Goal: Transaction & Acquisition: Purchase product/service

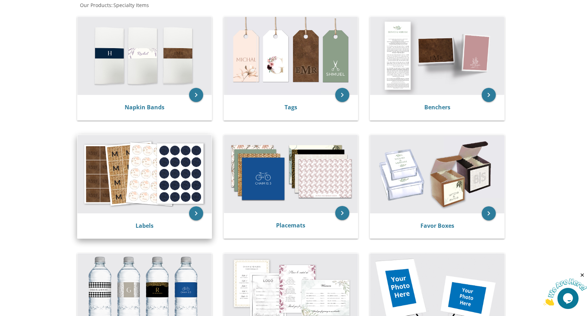
click at [147, 184] on img at bounding box center [144, 174] width 134 height 78
click at [196, 213] on icon "keyboard_arrow_right" at bounding box center [196, 214] width 14 height 14
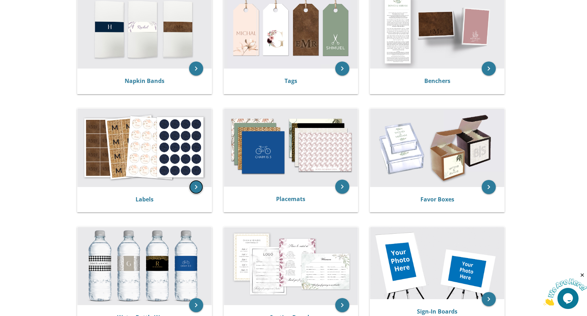
scroll to position [246, 0]
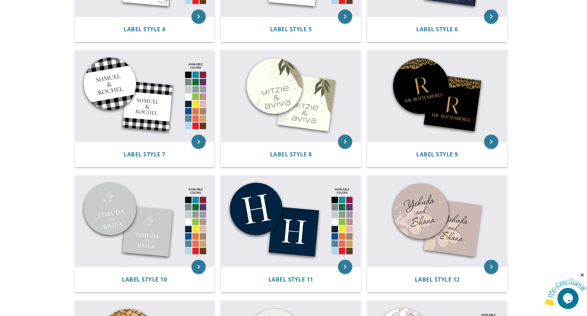
scroll to position [352, 0]
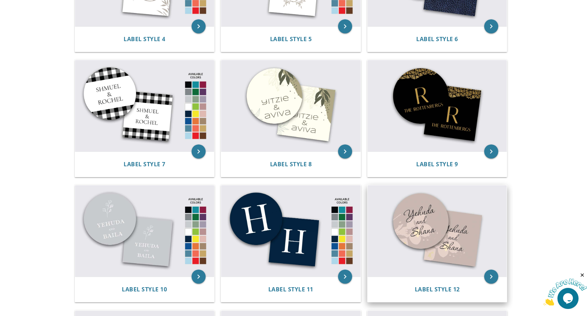
click at [426, 243] on img at bounding box center [436, 231] width 139 height 92
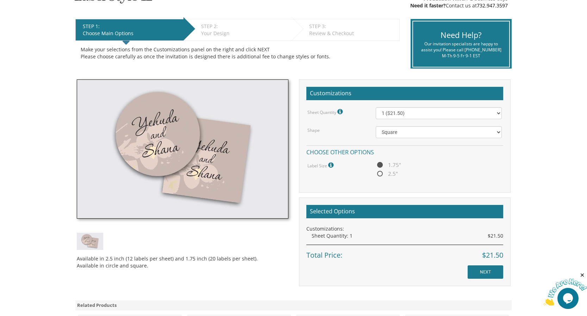
scroll to position [141, 0]
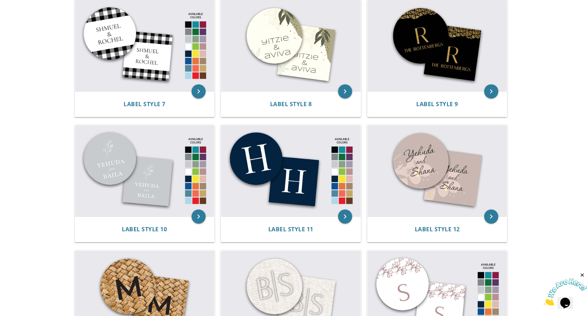
scroll to position [422, 0]
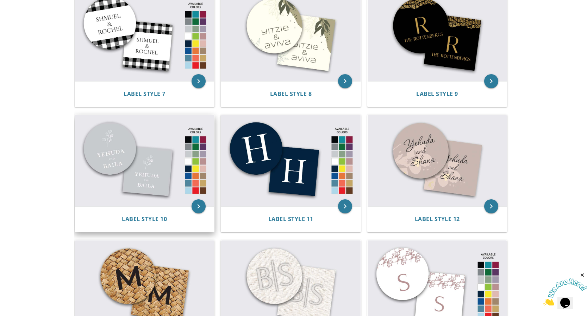
click at [119, 163] on img at bounding box center [144, 161] width 139 height 92
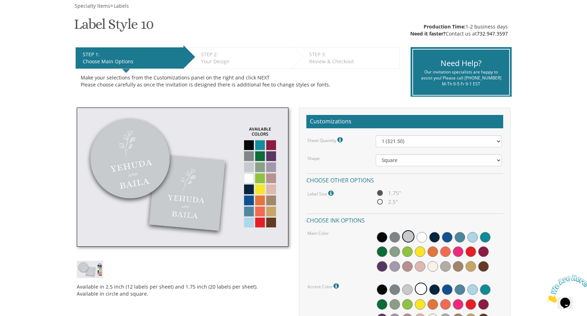
scroll to position [106, 0]
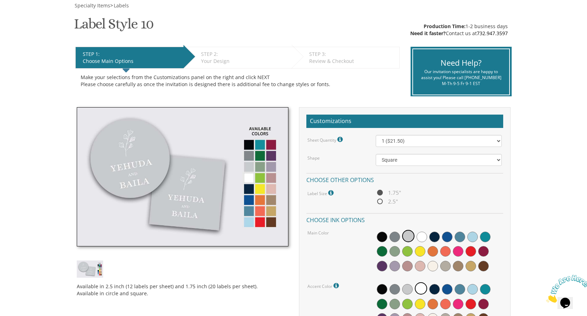
click at [271, 213] on img at bounding box center [183, 176] width 212 height 139
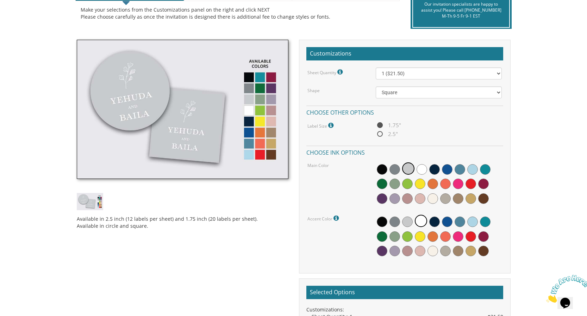
scroll to position [176, 0]
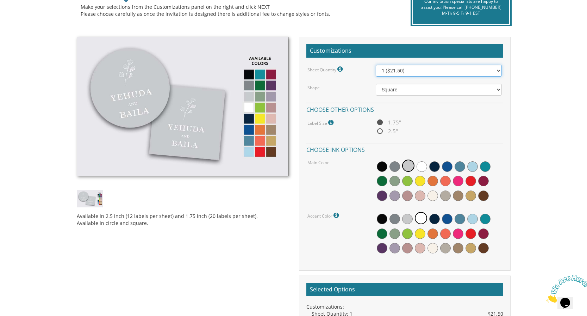
click at [416, 72] on select "1 ($21.50) 2 ($25.00) 3 ($28.50) 4 ($32.00) 5 ($35.50) 6 ($39.00) 7 ($42.50) 8 …" at bounding box center [439, 71] width 126 height 12
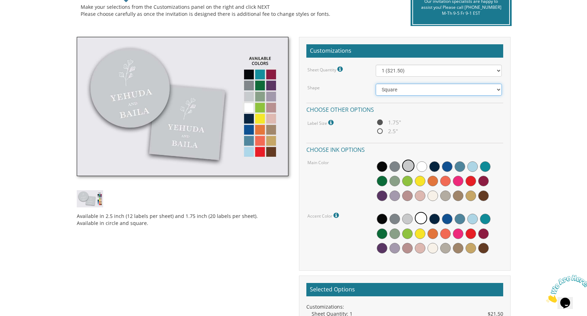
click at [418, 92] on select "Square Circle" at bounding box center [439, 90] width 126 height 12
select select "url("/store/pc/invitations/parts/circle.jpg")"
click at [376, 86] on select "Square Circle" at bounding box center [439, 90] width 126 height 12
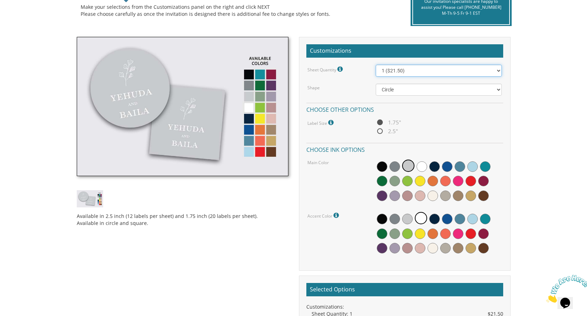
click at [497, 71] on select "1 ($21.50) 2 ($25.00) 3 ($28.50) 4 ($32.00) 5 ($35.50) 6 ($39.00) 7 ($42.50) 8 …" at bounding box center [439, 71] width 126 height 12
select select "2"
click at [376, 67] on select "1 ($21.50) 2 ($25.00) 3 ($28.50) 4 ($32.00) 5 ($35.50) 6 ($39.00) 7 ($42.50) 8 …" at bounding box center [439, 71] width 126 height 12
click at [408, 197] on span at bounding box center [407, 196] width 11 height 11
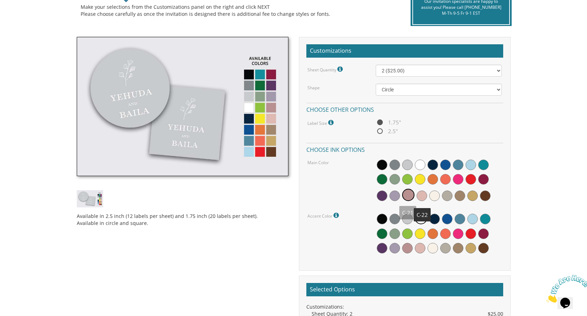
click at [422, 197] on span at bounding box center [421, 196] width 11 height 11
click at [419, 182] on span at bounding box center [420, 179] width 11 height 11
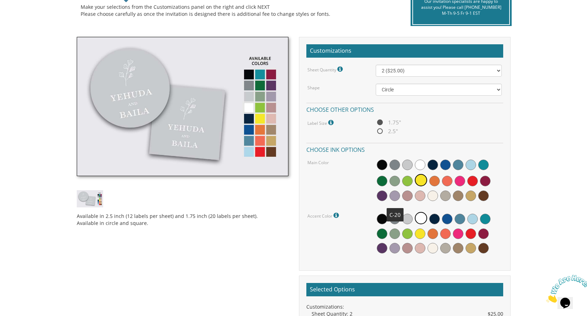
click at [395, 198] on span at bounding box center [394, 196] width 11 height 11
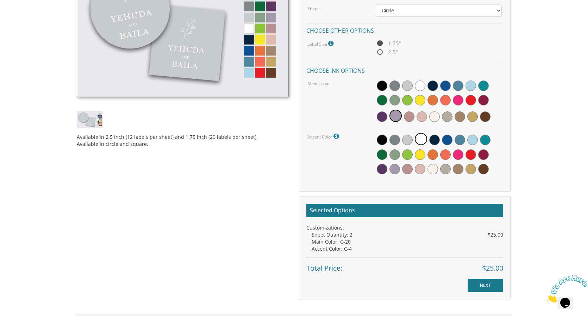
scroll to position [211, 0]
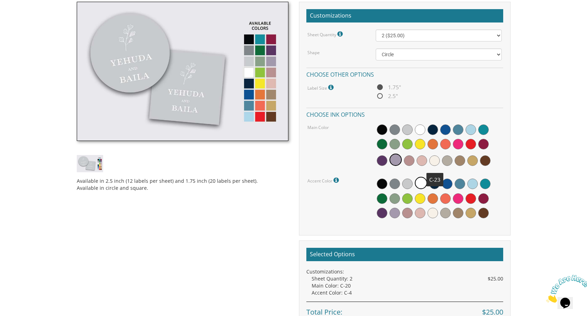
click at [432, 163] on span at bounding box center [434, 161] width 11 height 11
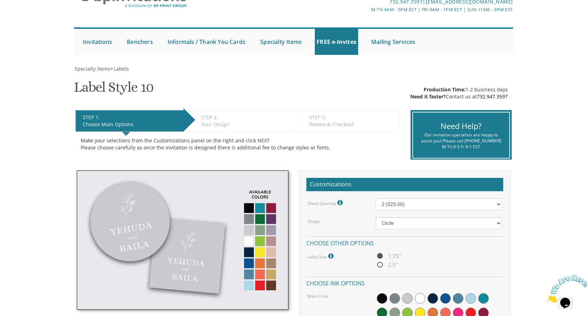
scroll to position [40, 0]
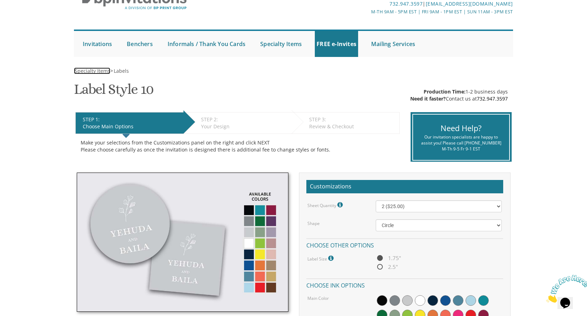
click at [99, 68] on span "Specialty Items" at bounding box center [93, 71] width 36 height 7
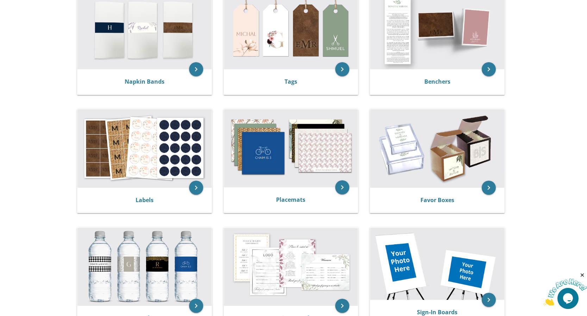
scroll to position [211, 0]
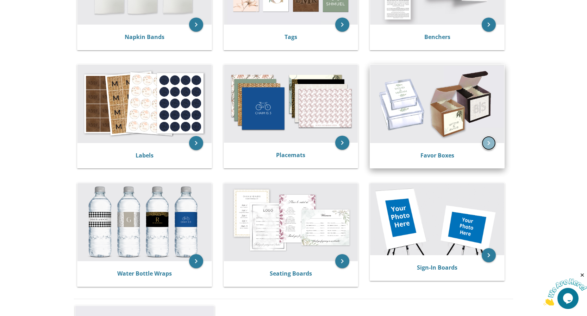
click at [489, 143] on icon "keyboard_arrow_right" at bounding box center [489, 143] width 14 height 14
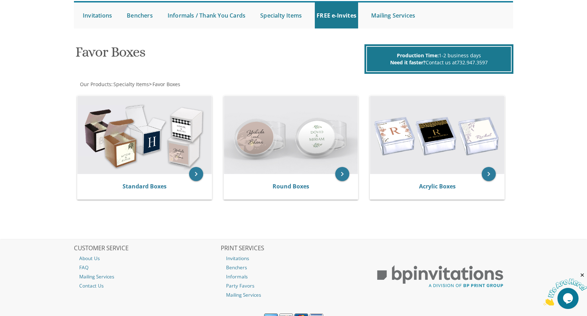
scroll to position [70, 0]
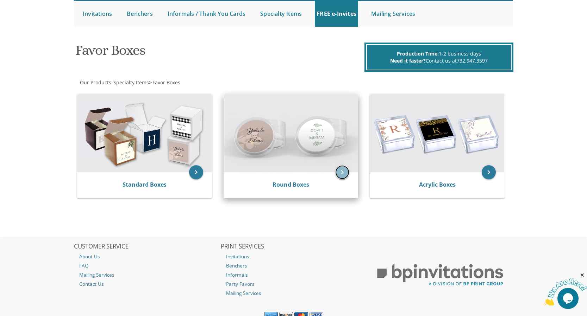
click at [342, 174] on icon "keyboard_arrow_right" at bounding box center [342, 172] width 14 height 14
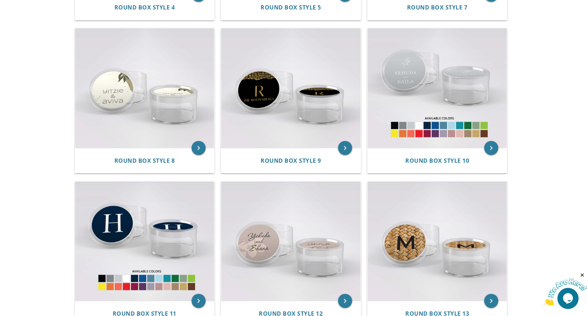
scroll to position [458, 0]
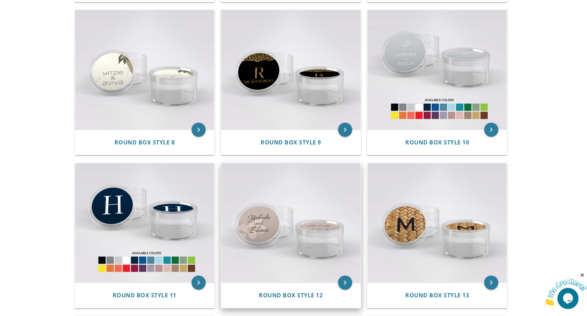
click at [285, 250] on img at bounding box center [290, 223] width 139 height 119
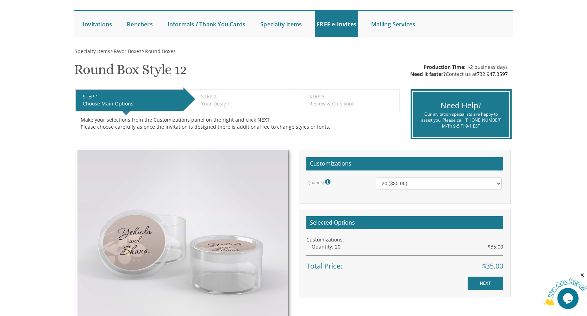
scroll to position [70, 0]
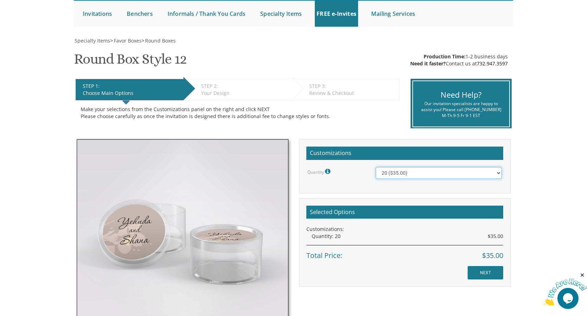
click at [499, 175] on select "20 ($35.00) 40 ($53.00) 60 ($65.00) 80 ($75.00) 100 ($85.00)" at bounding box center [439, 173] width 126 height 12
select select "40"
click at [376, 169] on select "20 ($35.00) 40 ($53.00) 60 ($65.00) 80 ($75.00) 100 ($85.00)" at bounding box center [439, 173] width 126 height 12
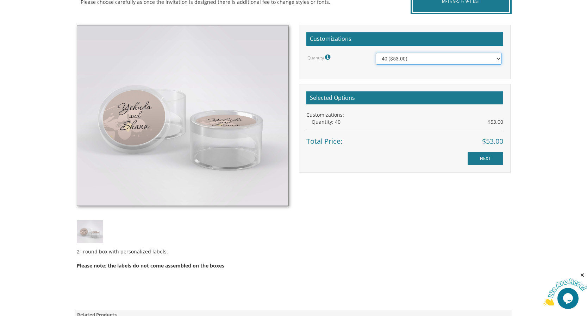
scroll to position [176, 0]
